Goal: Use online tool/utility: Utilize a website feature to perform a specific function

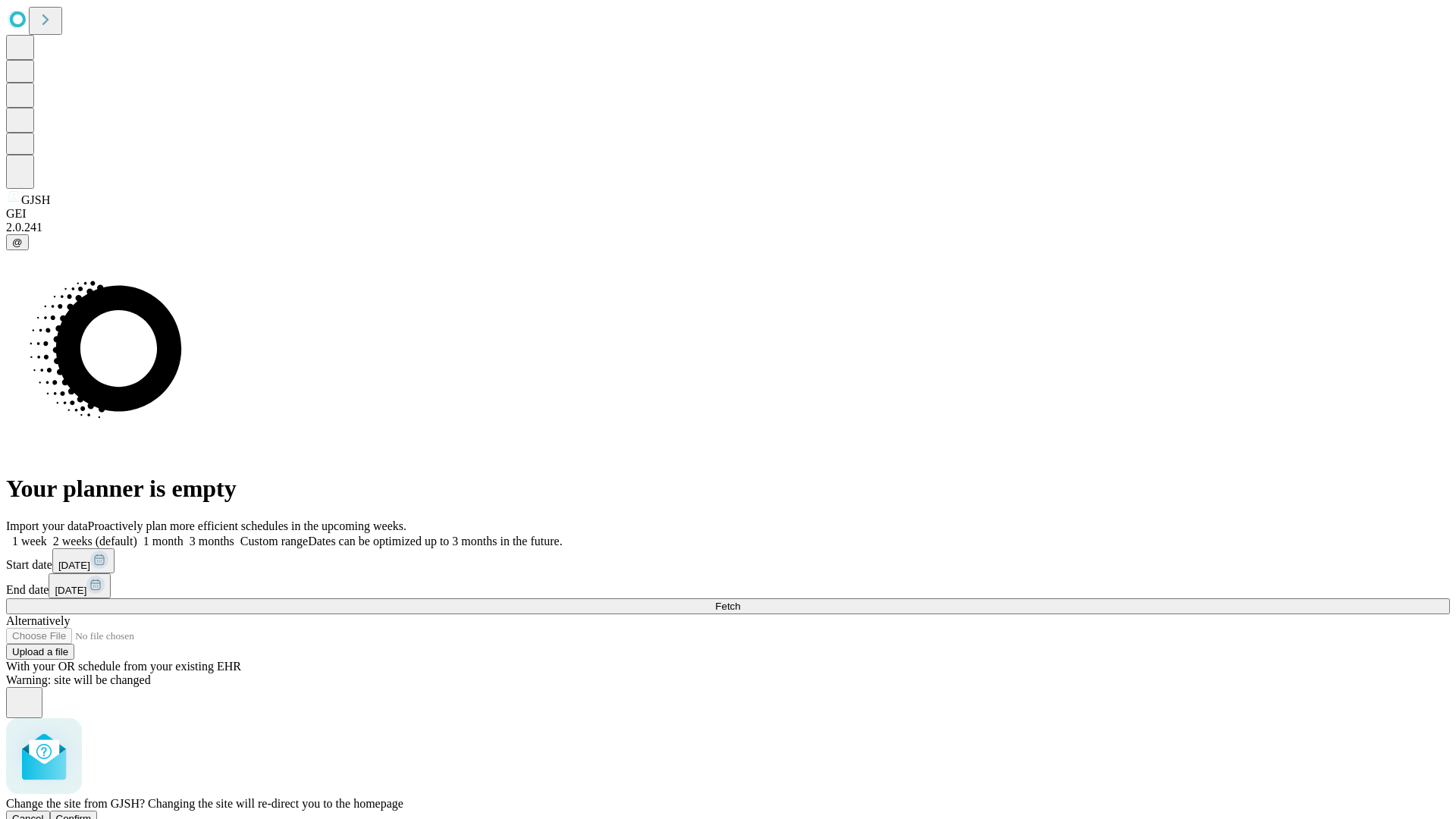
click at [92, 813] on span "Confirm" at bounding box center [74, 818] width 36 height 11
click at [137, 535] on label "2 weeks (default)" at bounding box center [92, 541] width 90 height 13
click at [740, 601] on span "Fetch" at bounding box center [727, 606] width 25 height 11
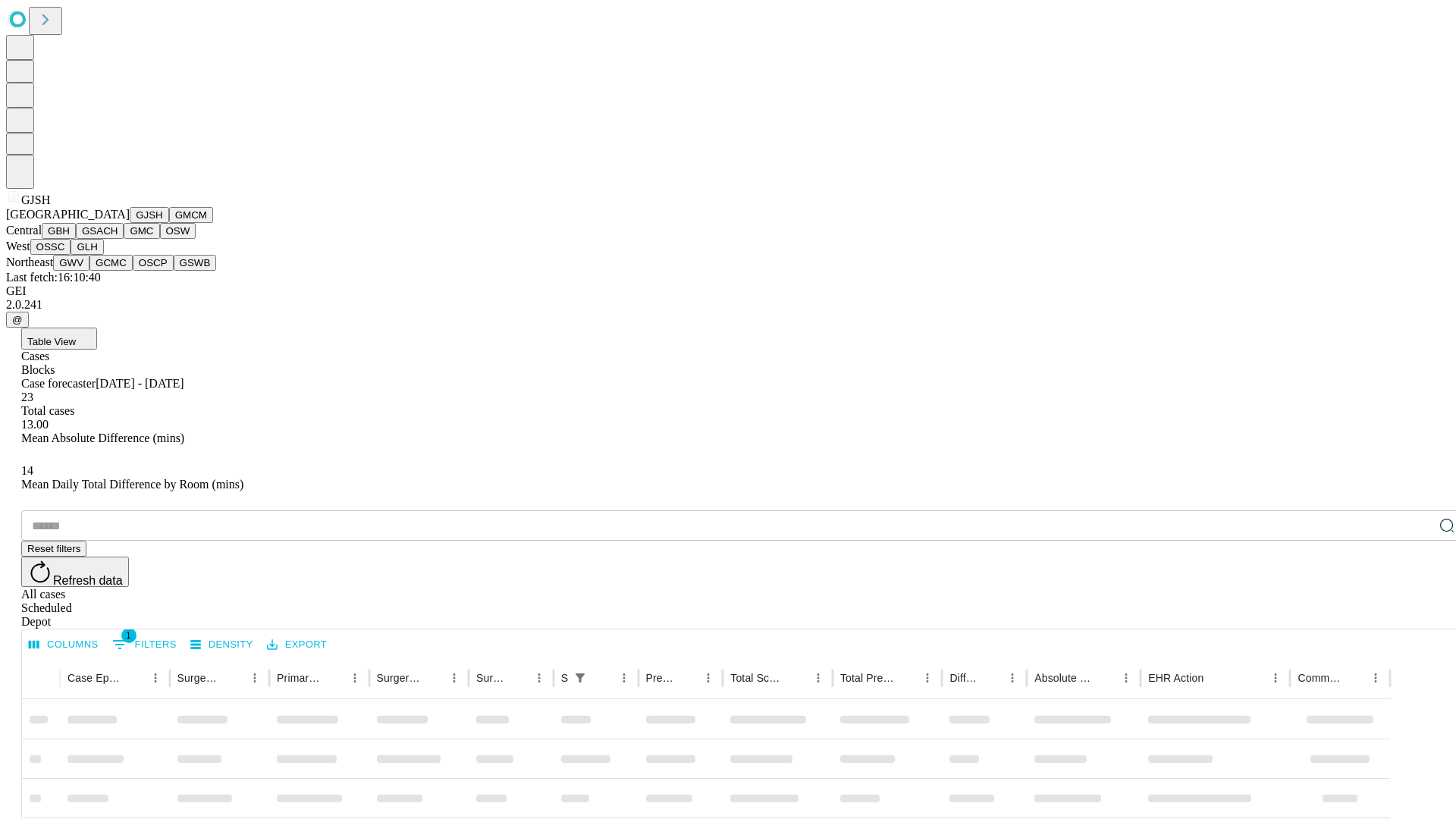
click at [169, 223] on button "GMCM" at bounding box center [191, 215] width 44 height 16
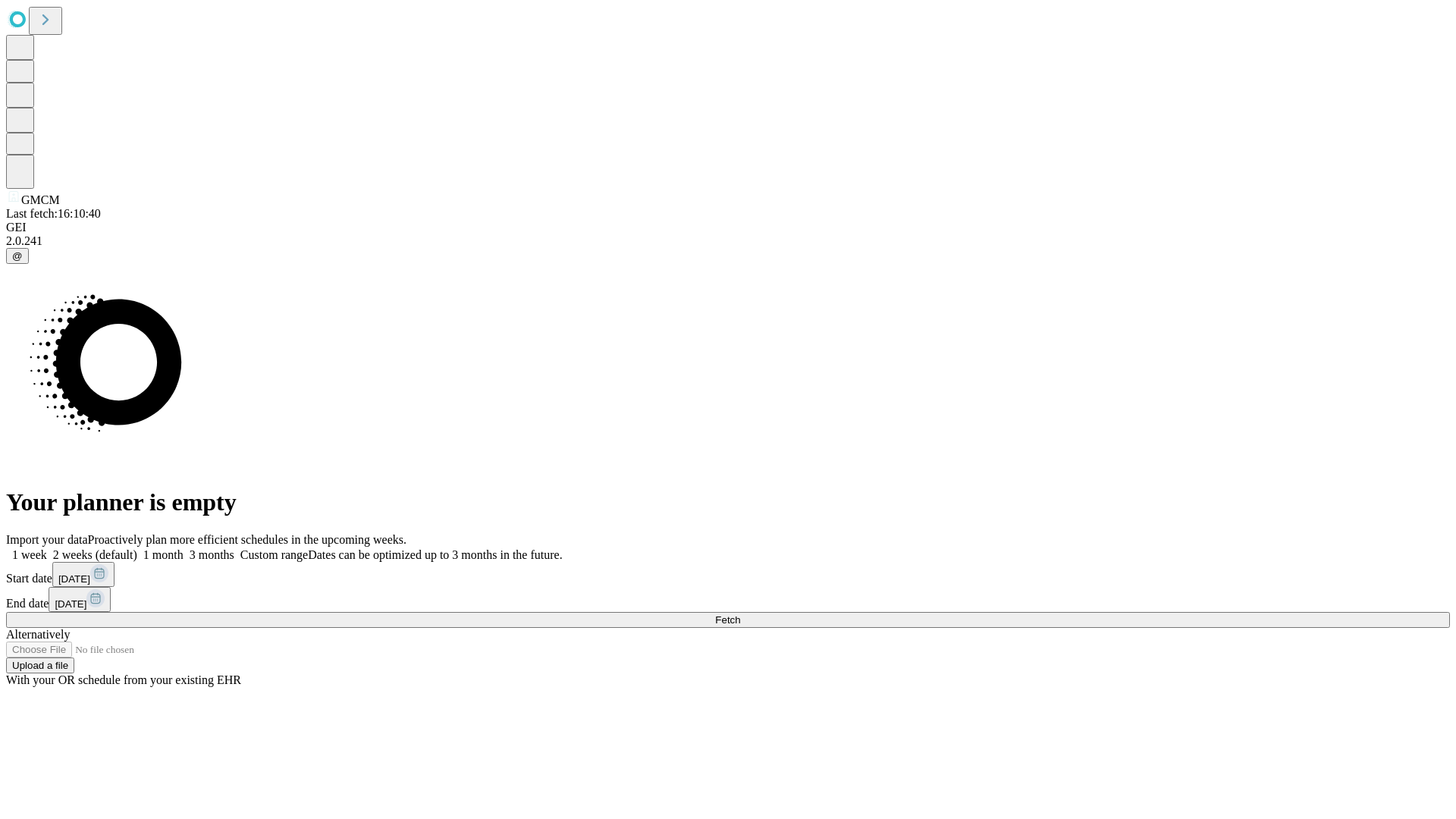
click at [137, 548] on label "2 weeks (default)" at bounding box center [92, 555] width 90 height 13
click at [740, 614] on span "Fetch" at bounding box center [727, 620] width 25 height 11
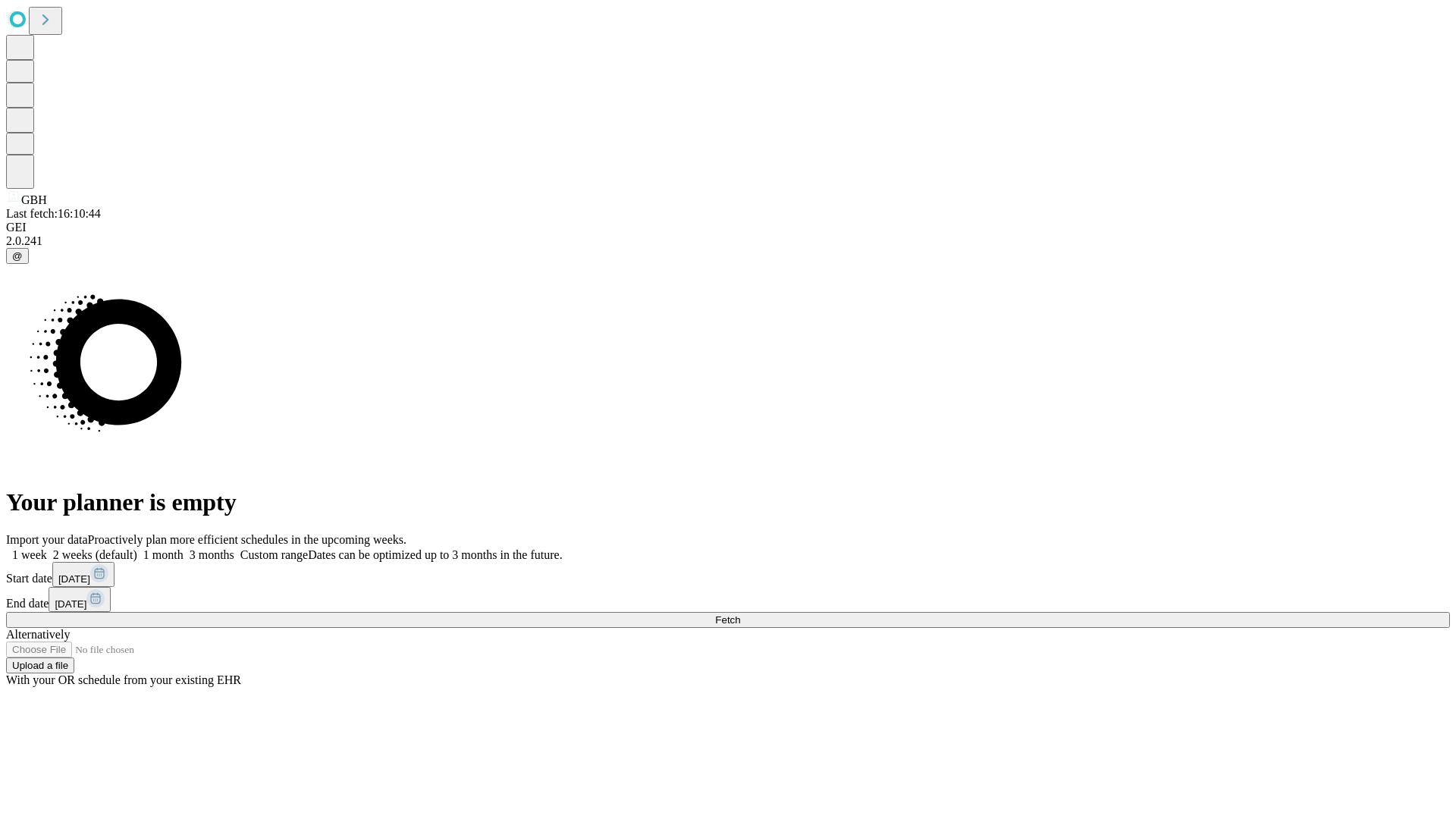
click at [137, 548] on label "2 weeks (default)" at bounding box center [92, 555] width 90 height 13
click at [740, 614] on span "Fetch" at bounding box center [727, 620] width 25 height 11
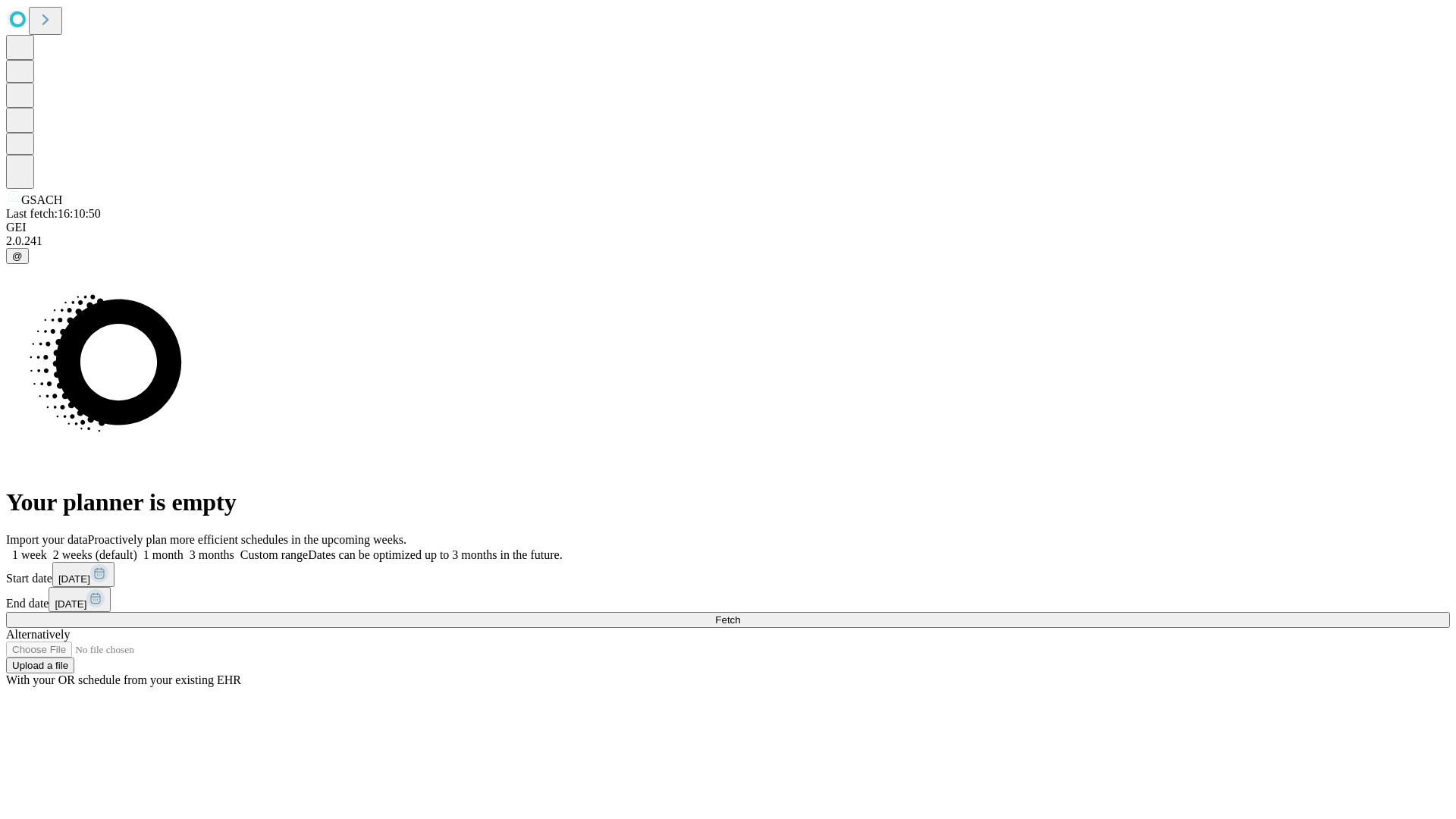
click at [137, 548] on label "2 weeks (default)" at bounding box center [92, 555] width 90 height 13
click at [740, 614] on span "Fetch" at bounding box center [727, 620] width 25 height 11
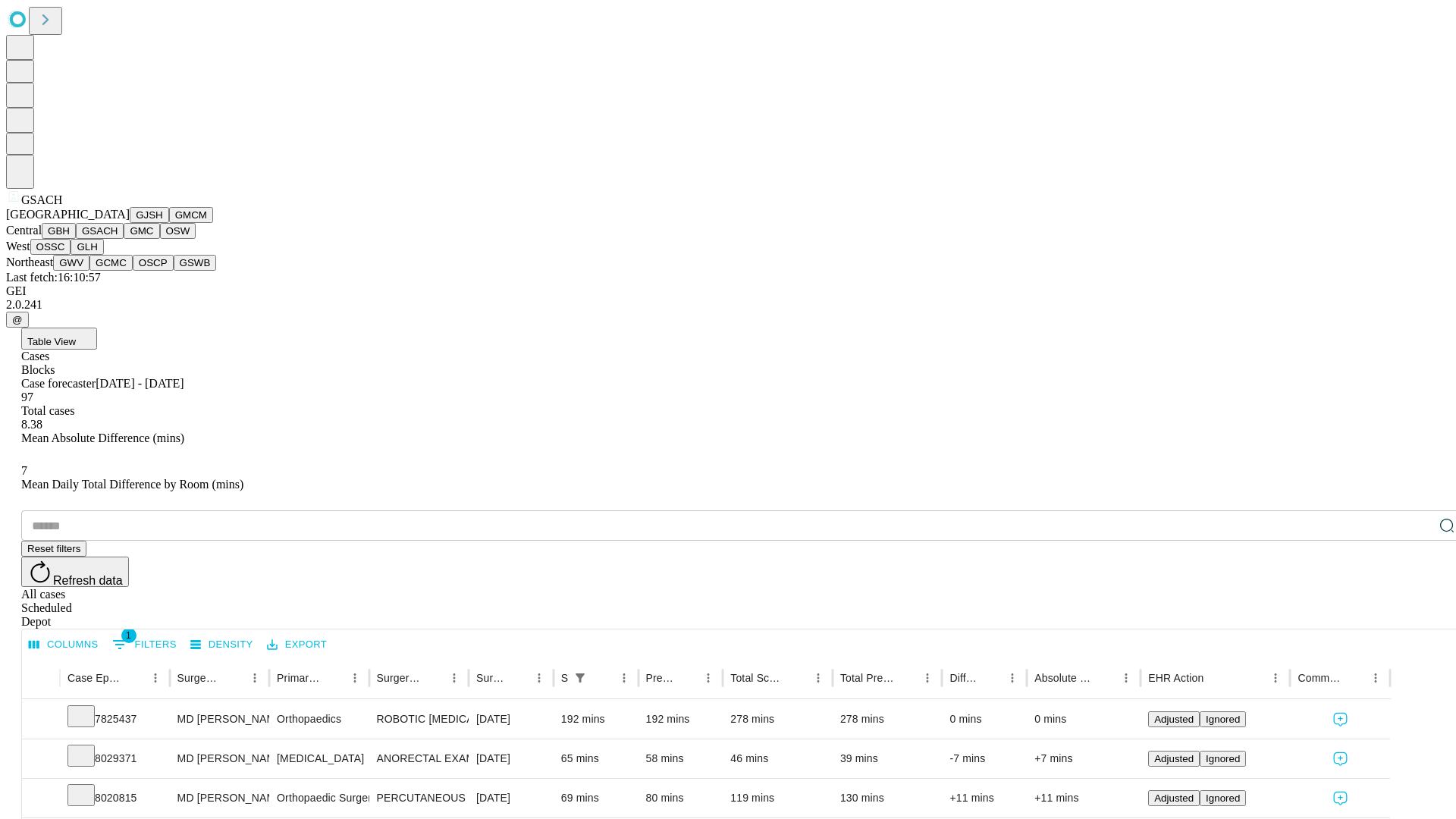
click at [124, 239] on button "GMC" at bounding box center [141, 231] width 36 height 16
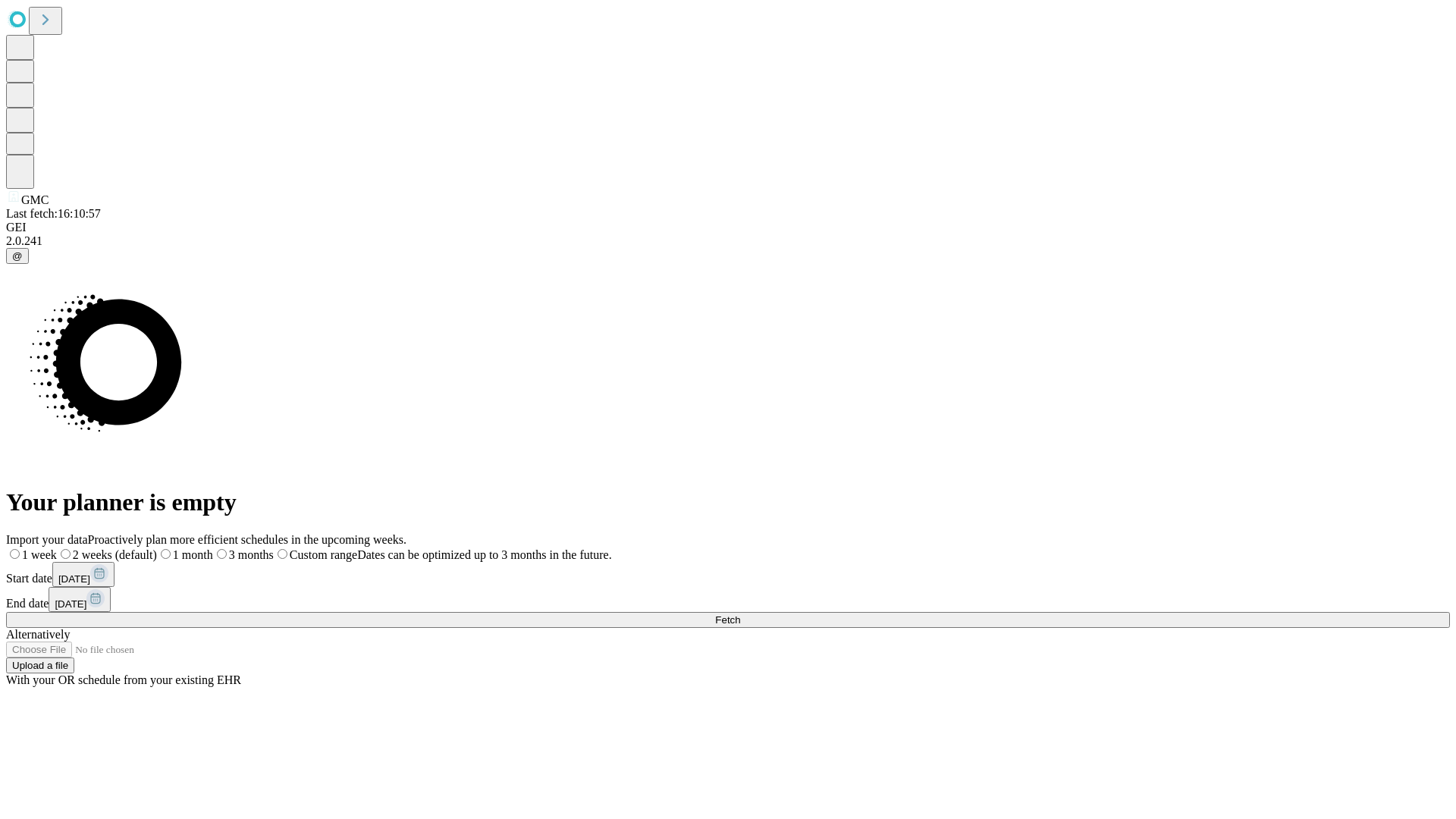
click at [157, 548] on label "2 weeks (default)" at bounding box center [106, 555] width 100 height 13
click at [740, 614] on span "Fetch" at bounding box center [727, 620] width 25 height 11
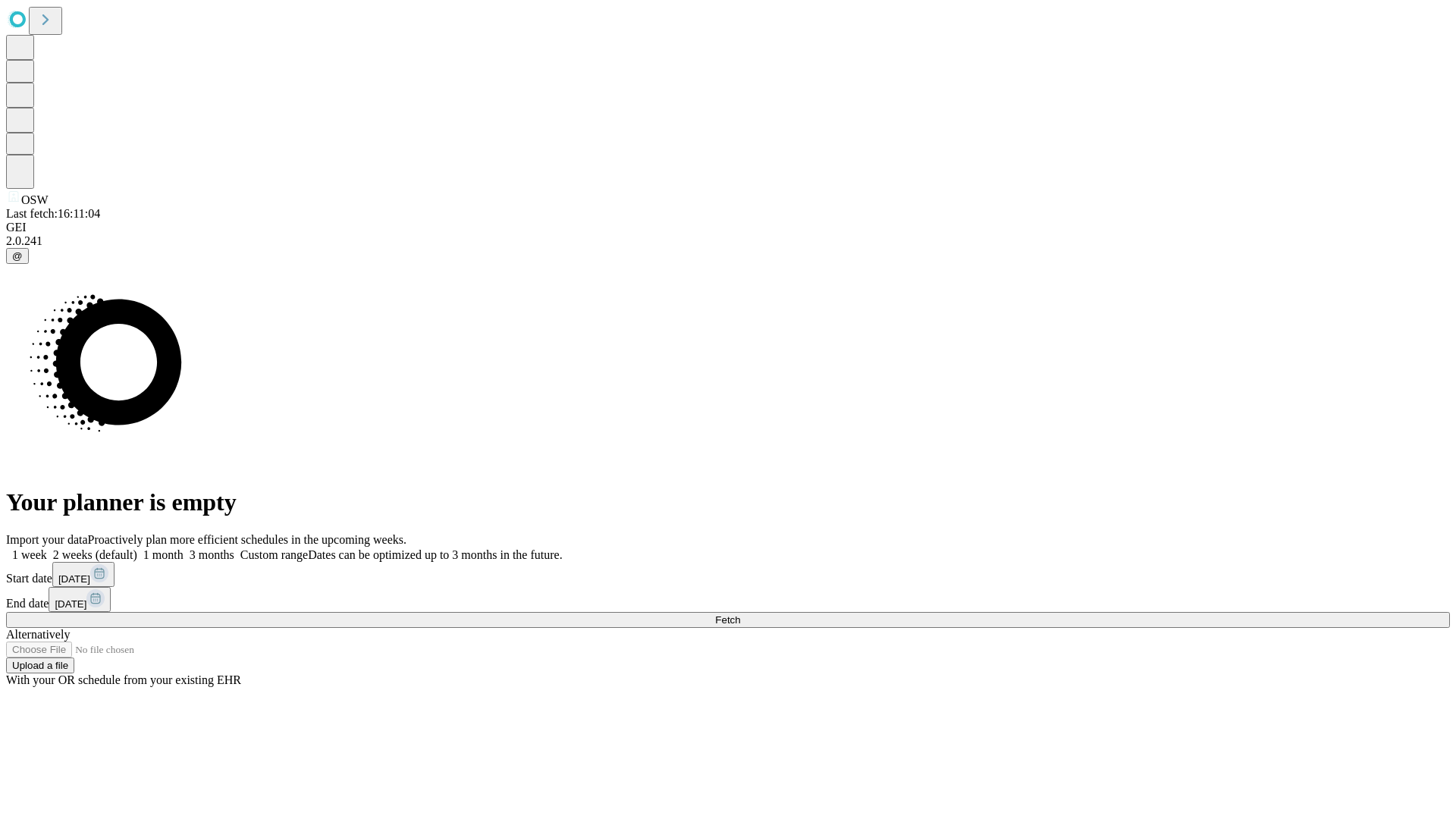
click at [137, 548] on label "2 weeks (default)" at bounding box center [92, 555] width 90 height 13
click at [740, 614] on span "Fetch" at bounding box center [727, 620] width 25 height 11
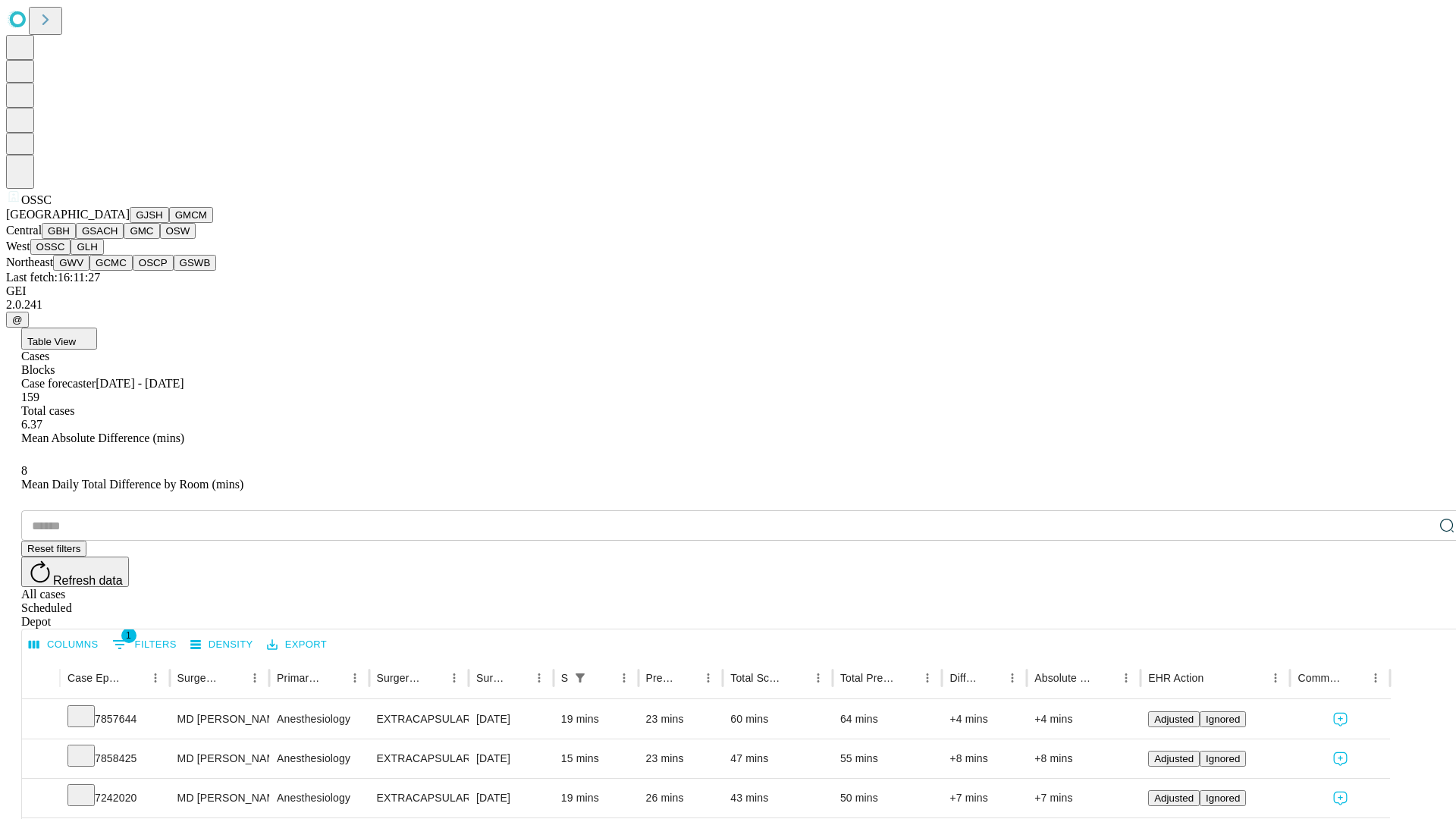
click at [103, 255] on button "GLH" at bounding box center [86, 247] width 33 height 16
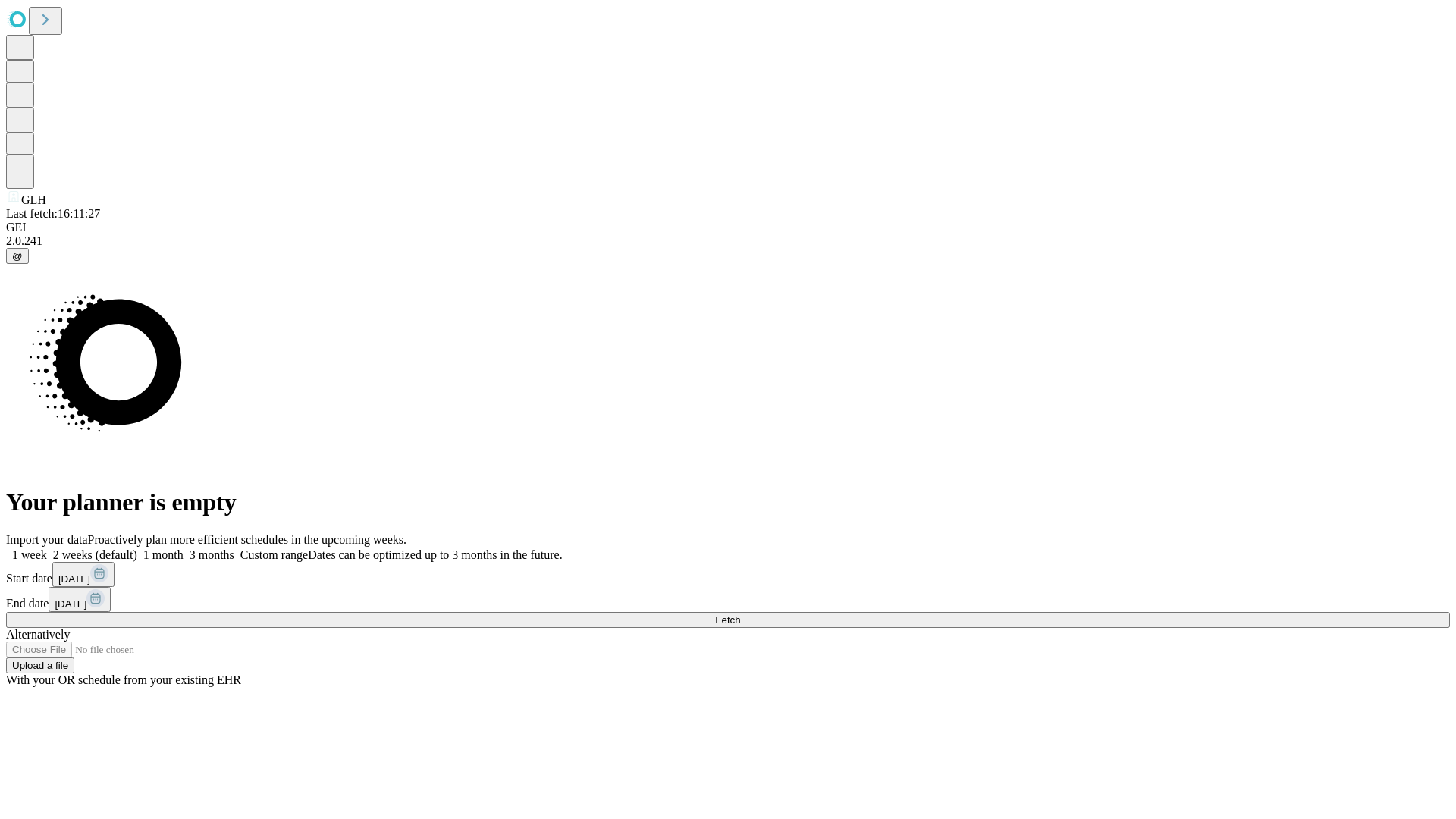
click at [137, 548] on label "2 weeks (default)" at bounding box center [92, 555] width 90 height 13
click at [740, 614] on span "Fetch" at bounding box center [727, 620] width 25 height 11
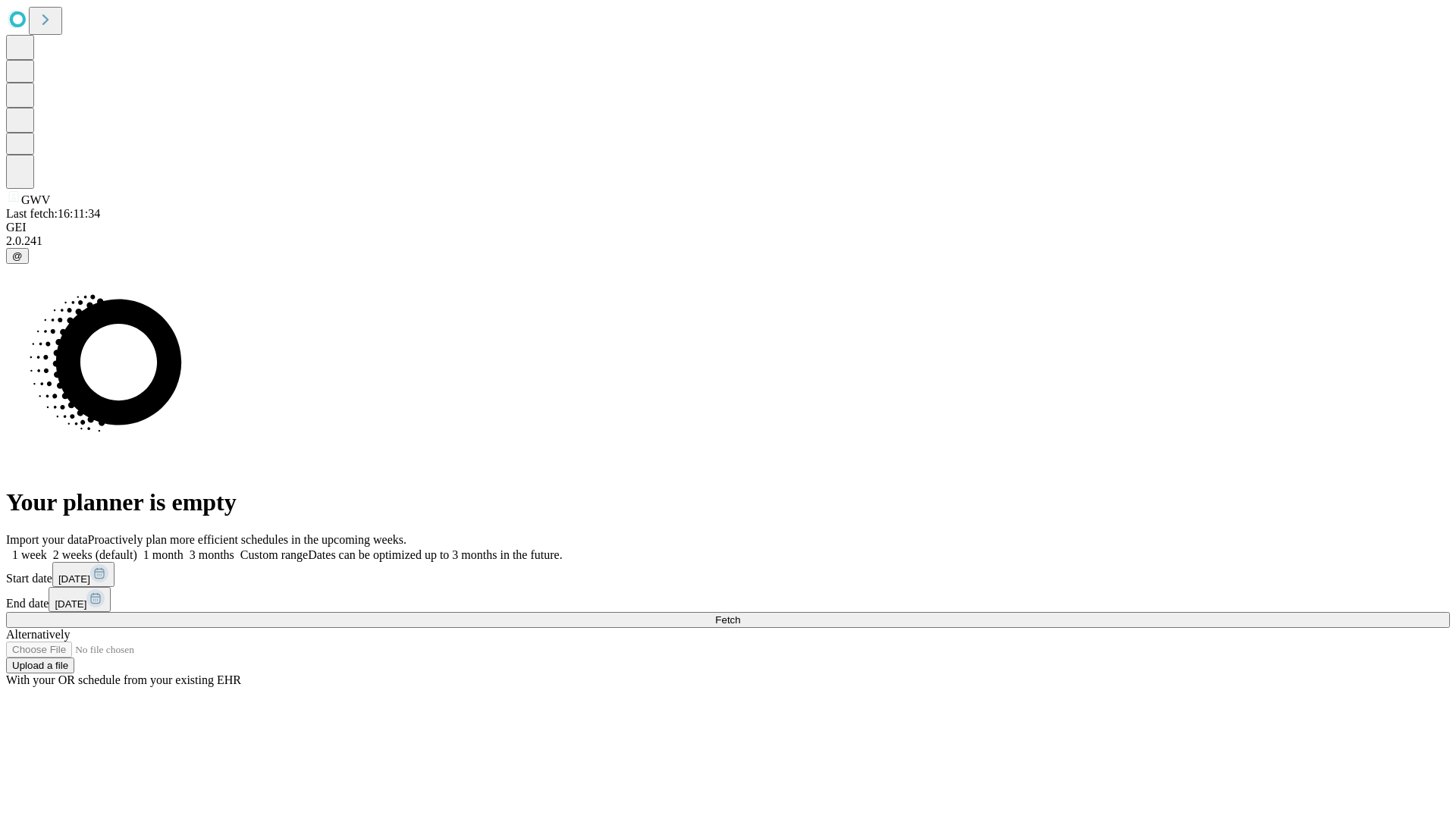
click at [740, 614] on span "Fetch" at bounding box center [727, 620] width 25 height 11
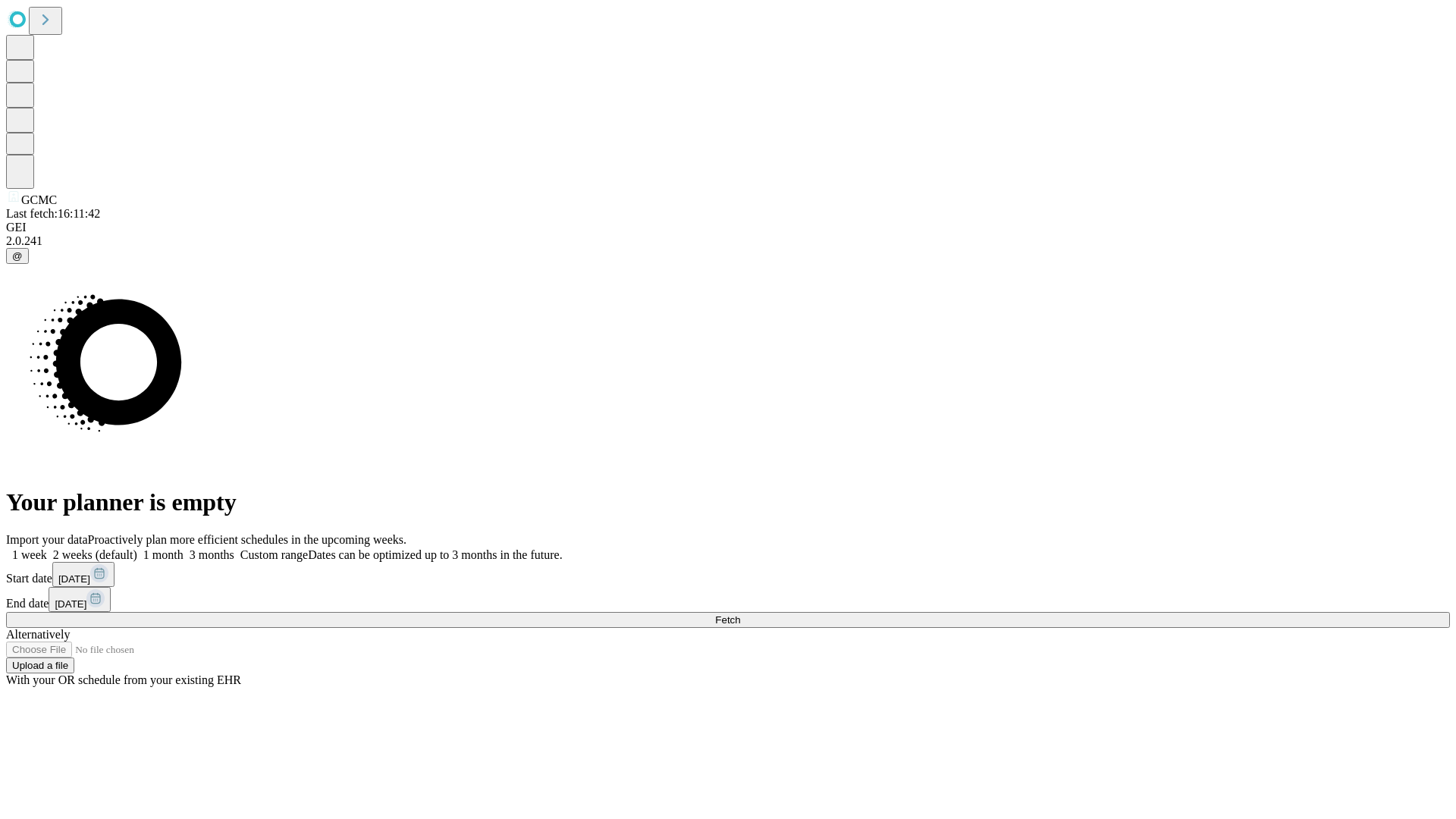
click at [137, 548] on label "2 weeks (default)" at bounding box center [92, 555] width 90 height 13
click at [740, 614] on span "Fetch" at bounding box center [727, 620] width 25 height 11
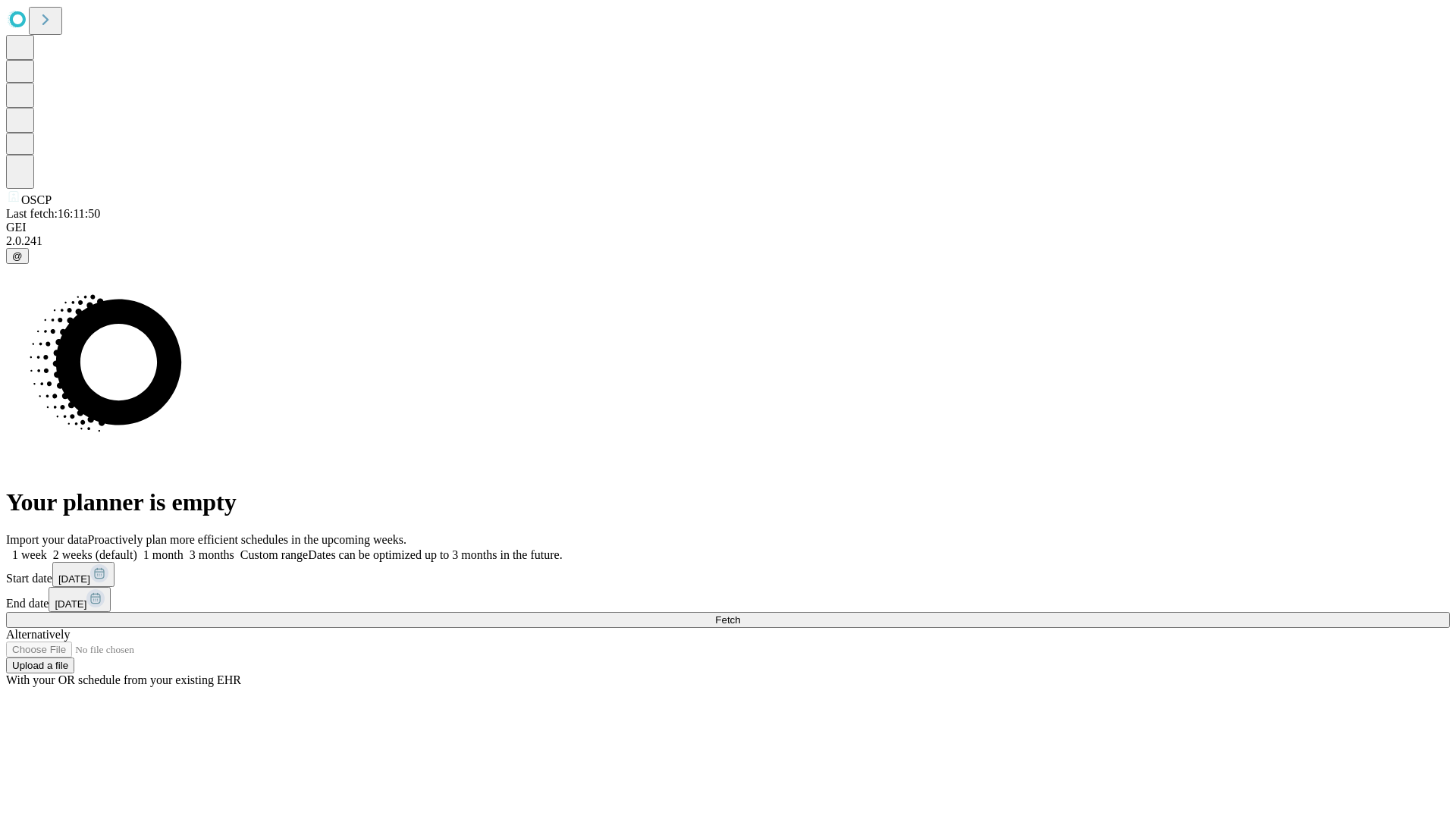
click at [137, 548] on label "2 weeks (default)" at bounding box center [92, 555] width 90 height 13
click at [740, 614] on span "Fetch" at bounding box center [727, 620] width 25 height 11
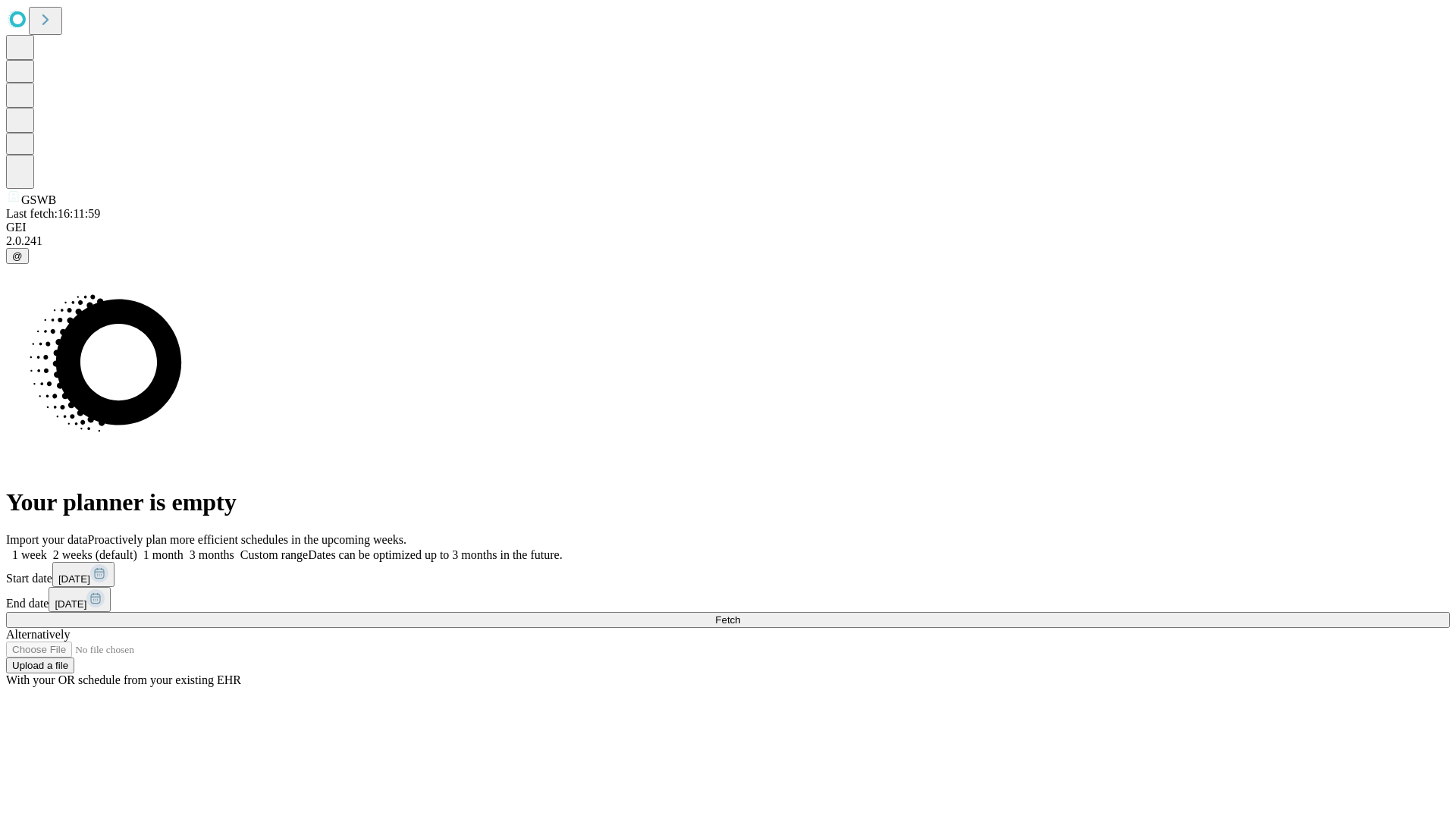
click at [137, 548] on label "2 weeks (default)" at bounding box center [92, 555] width 90 height 13
click at [740, 614] on span "Fetch" at bounding box center [727, 620] width 25 height 11
